Goal: Task Accomplishment & Management: Manage account settings

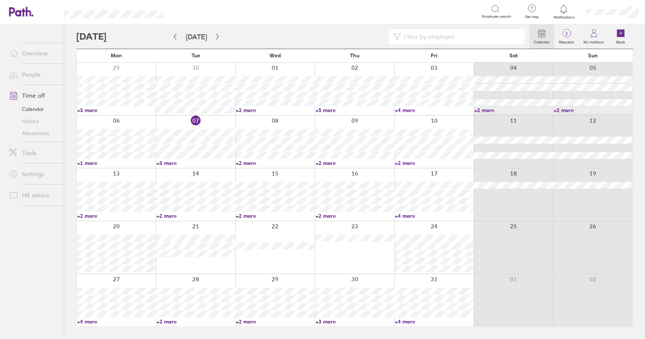
click at [38, 93] on link "Time off" at bounding box center [33, 95] width 61 height 15
click at [568, 31] on span "4" at bounding box center [566, 34] width 25 height 6
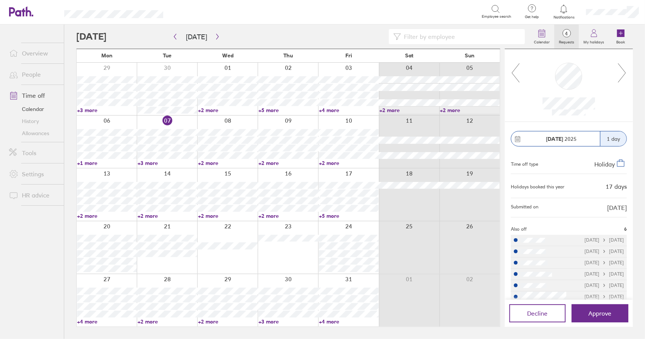
click at [627, 71] on div at bounding box center [569, 85] width 128 height 73
click at [622, 72] on icon at bounding box center [621, 73] width 9 height 20
click at [627, 72] on div at bounding box center [569, 85] width 128 height 73
click at [625, 73] on icon at bounding box center [621, 73] width 9 height 20
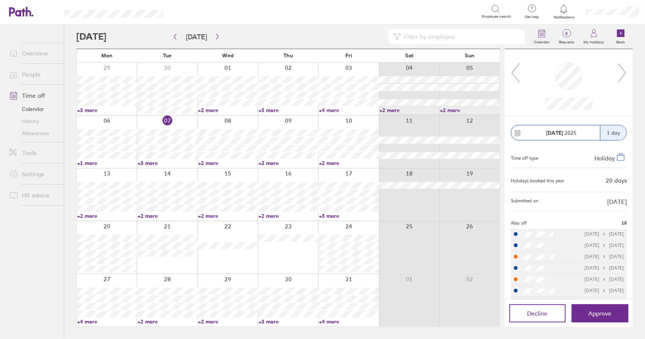
click at [329, 215] on link "+5 more" at bounding box center [349, 216] width 60 height 7
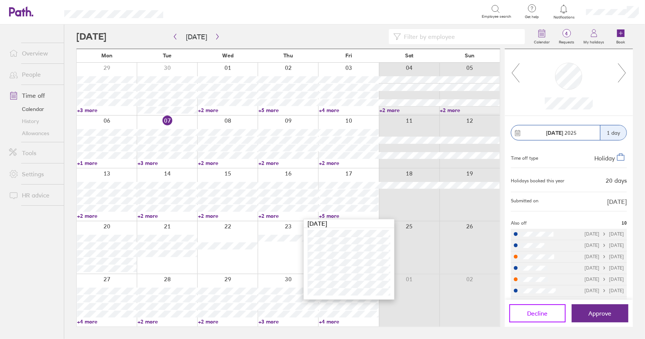
click at [552, 315] on button "Decline" at bounding box center [537, 313] width 57 height 18
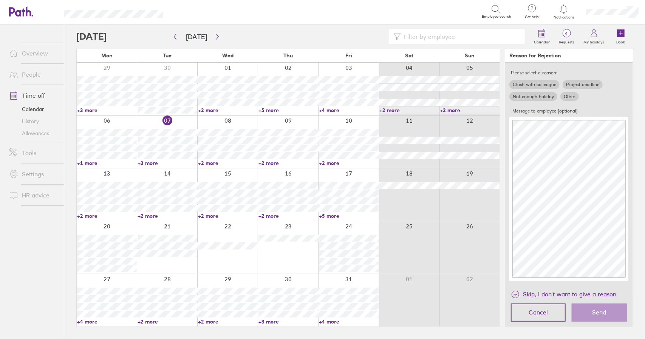
click at [542, 79] on div "Clash with colleague Project deadline Not enough holiday Other" at bounding box center [569, 91] width 122 height 24
click at [540, 83] on label "Clash with colleague" at bounding box center [534, 84] width 50 height 9
click at [0, 0] on input "Clash with colleague" at bounding box center [0, 0] width 0 height 0
click at [602, 312] on span "Send" at bounding box center [599, 312] width 14 height 7
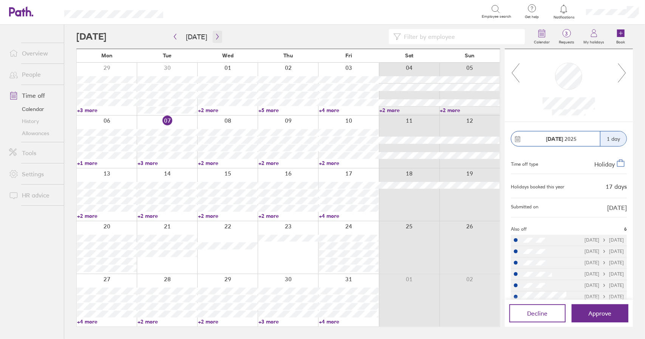
click at [216, 38] on icon "button" at bounding box center [218, 37] width 6 height 6
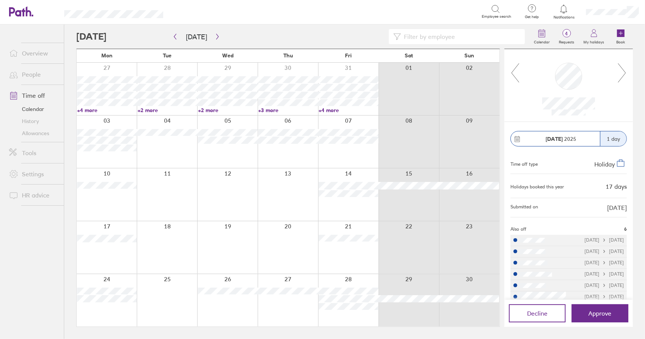
click at [514, 74] on icon at bounding box center [514, 73] width 9 height 20
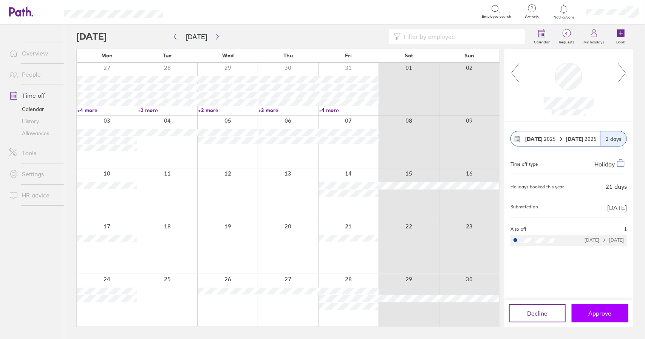
click at [606, 316] on span "Approve" at bounding box center [599, 313] width 23 height 7
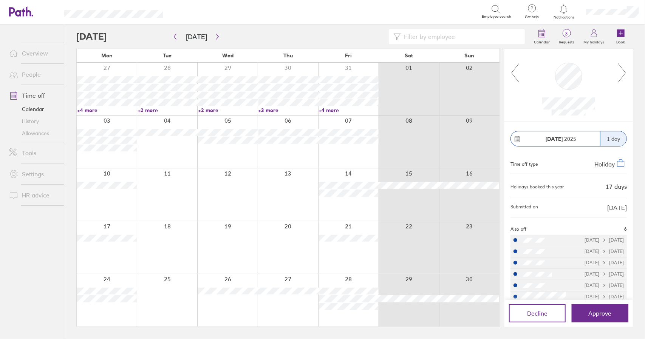
click at [33, 93] on link "Time off" at bounding box center [33, 95] width 61 height 15
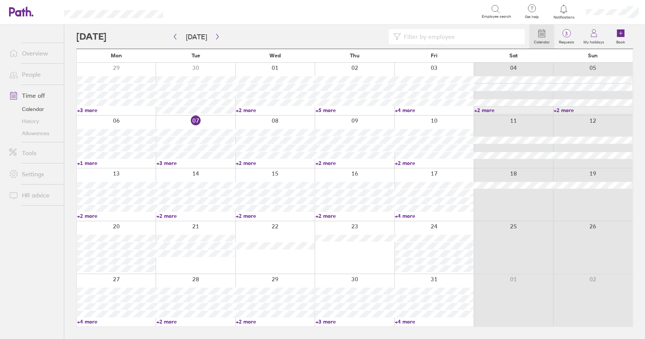
click at [410, 215] on link "+4 more" at bounding box center [434, 216] width 79 height 7
click at [408, 215] on link "+4 more" at bounding box center [434, 216] width 79 height 7
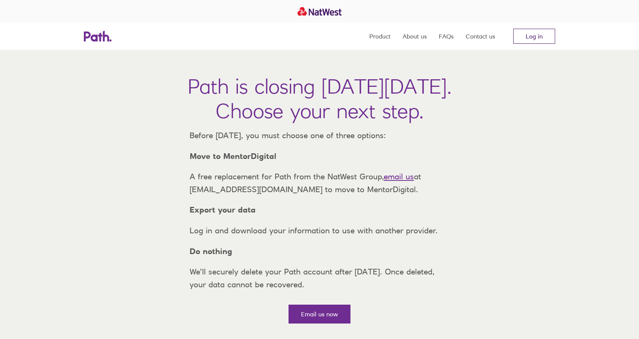
click at [536, 38] on link "Log in" at bounding box center [534, 36] width 42 height 15
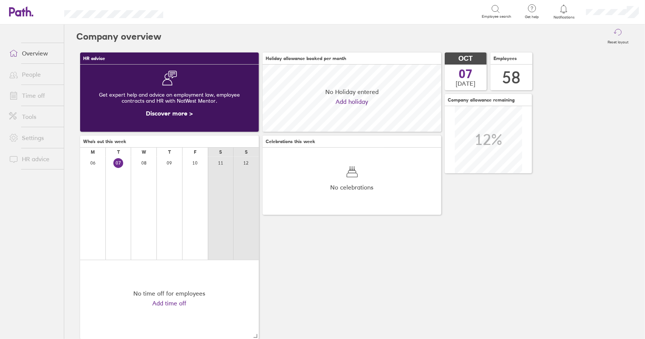
scroll to position [67, 178]
click at [32, 94] on link "Time off" at bounding box center [33, 95] width 61 height 15
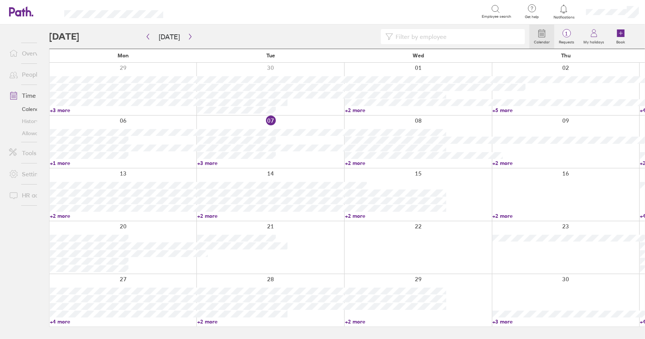
click at [67, 139] on div "Calendar 1 Requests My holidays Book Today October 2025 Mon Tue Wed Thu Fri Sat…" at bounding box center [341, 182] width 608 height 315
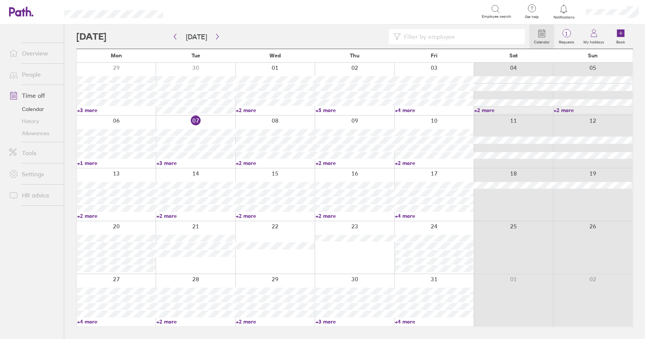
click at [67, 139] on div "Calendar 1 Requests My holidays Book Today October 2025 Mon Tue Wed Thu Fri Sat…" at bounding box center [354, 182] width 580 height 315
click at [70, 141] on div "Calendar 1 Requests My holidays Book Today October 2025 Mon Tue Wed Thu Fri Sat…" at bounding box center [354, 182] width 580 height 315
click at [230, 36] on div at bounding box center [302, 36] width 453 height 15
click at [213, 41] on button "button" at bounding box center [217, 37] width 9 height 12
